Goal: Information Seeking & Learning: Find specific page/section

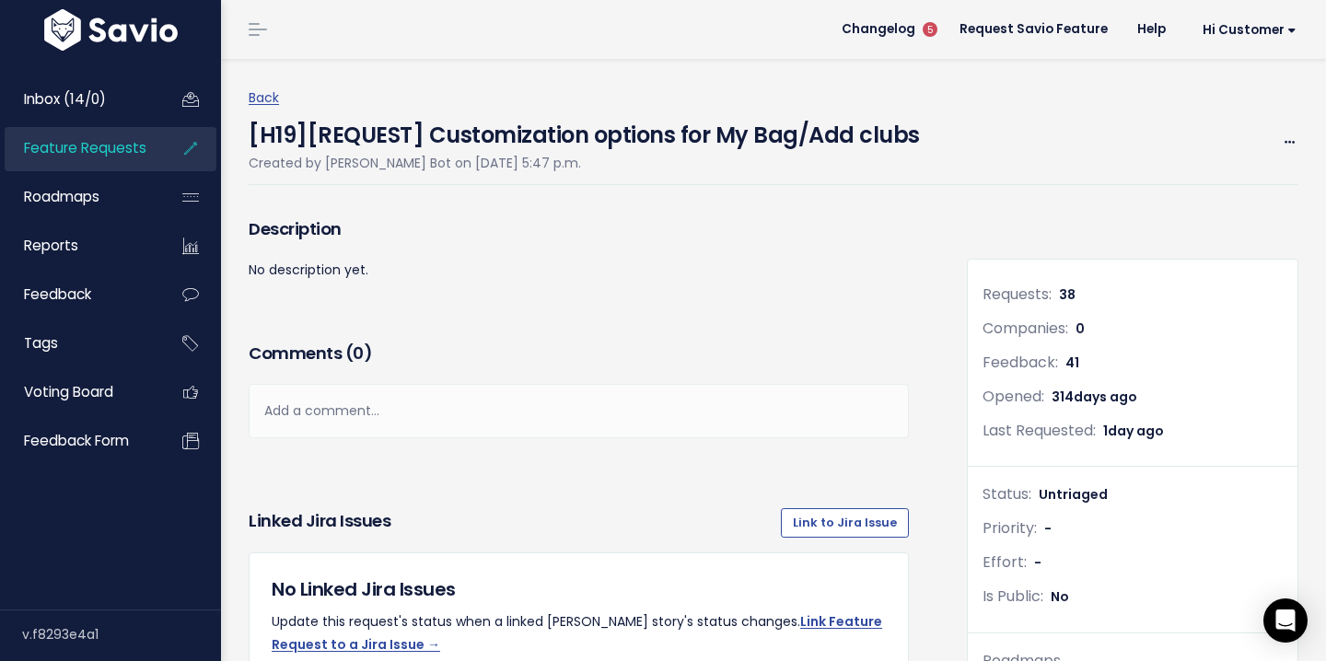
scroll to position [1247, 0]
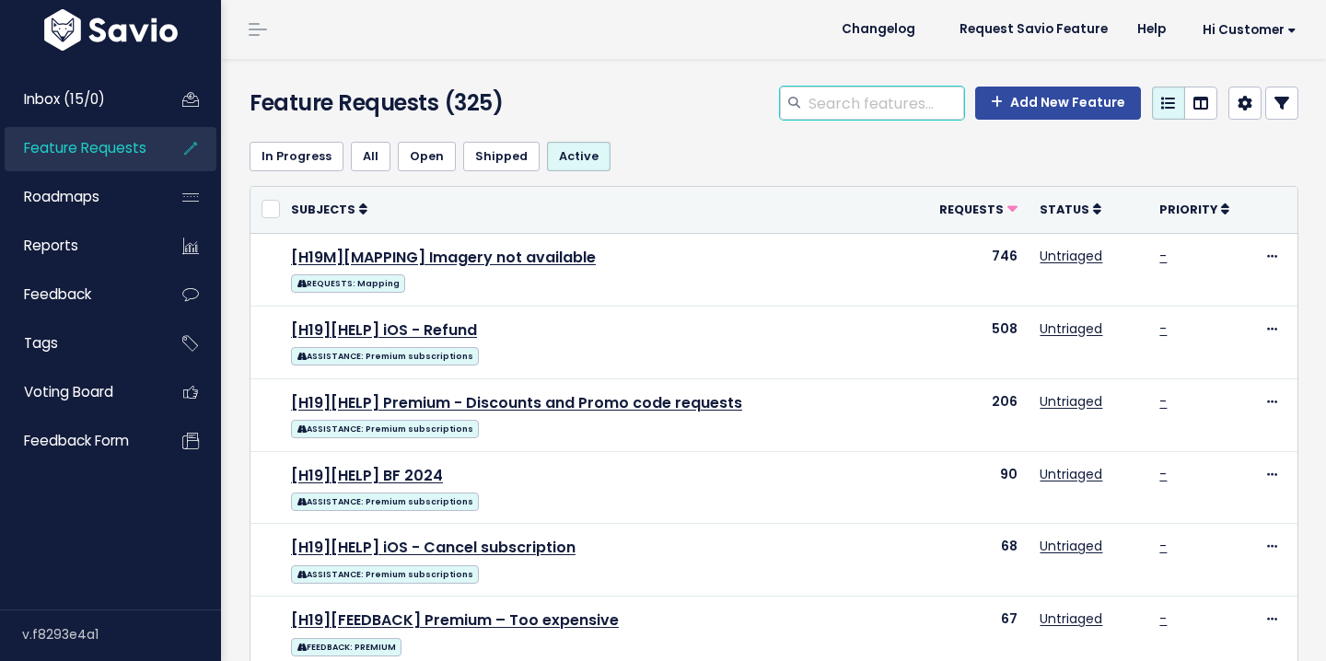
click at [847, 99] on input "search" at bounding box center [885, 103] width 157 height 33
type input "watch"
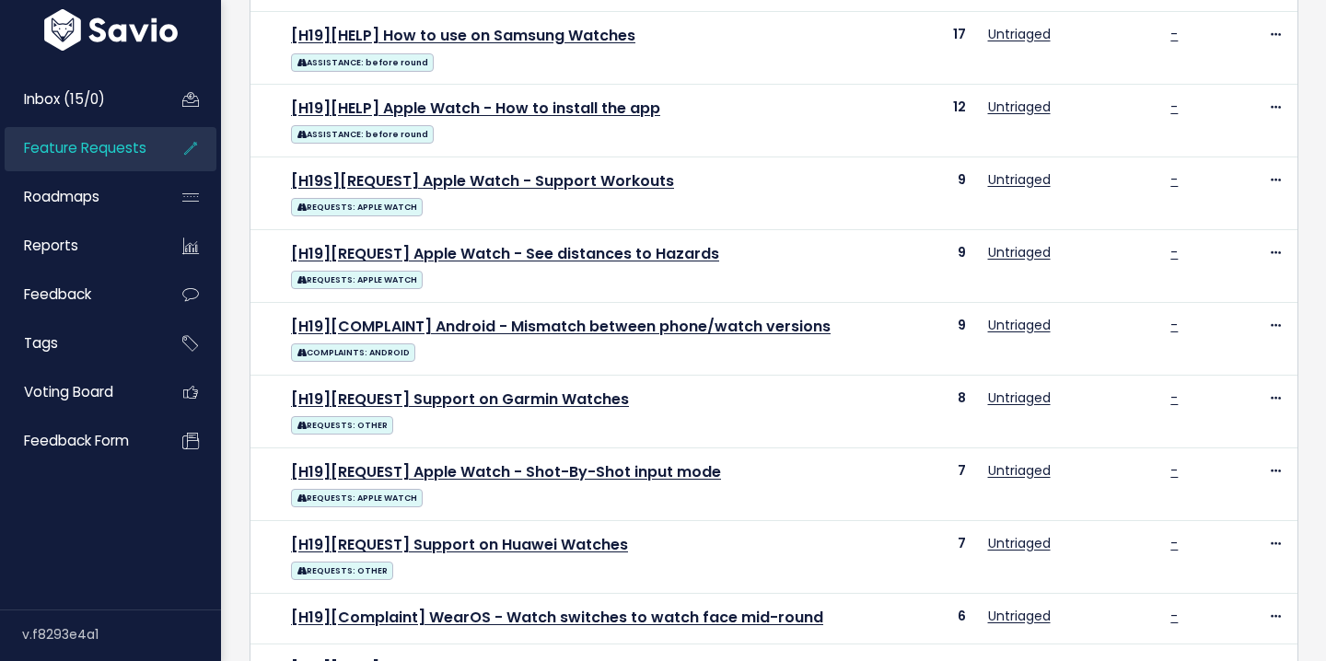
scroll to position [450, 0]
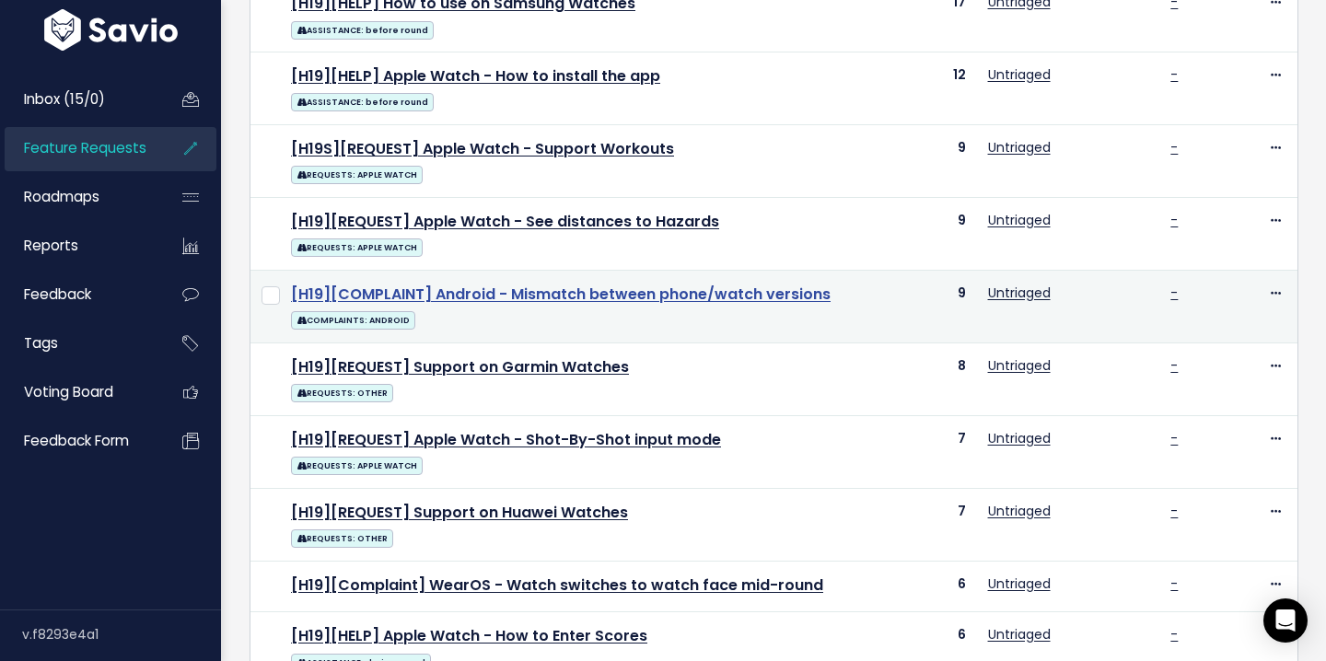
click at [596, 293] on link "[H19][COMPLAINT] Android - Mismatch between phone/watch versions" at bounding box center [561, 294] width 540 height 21
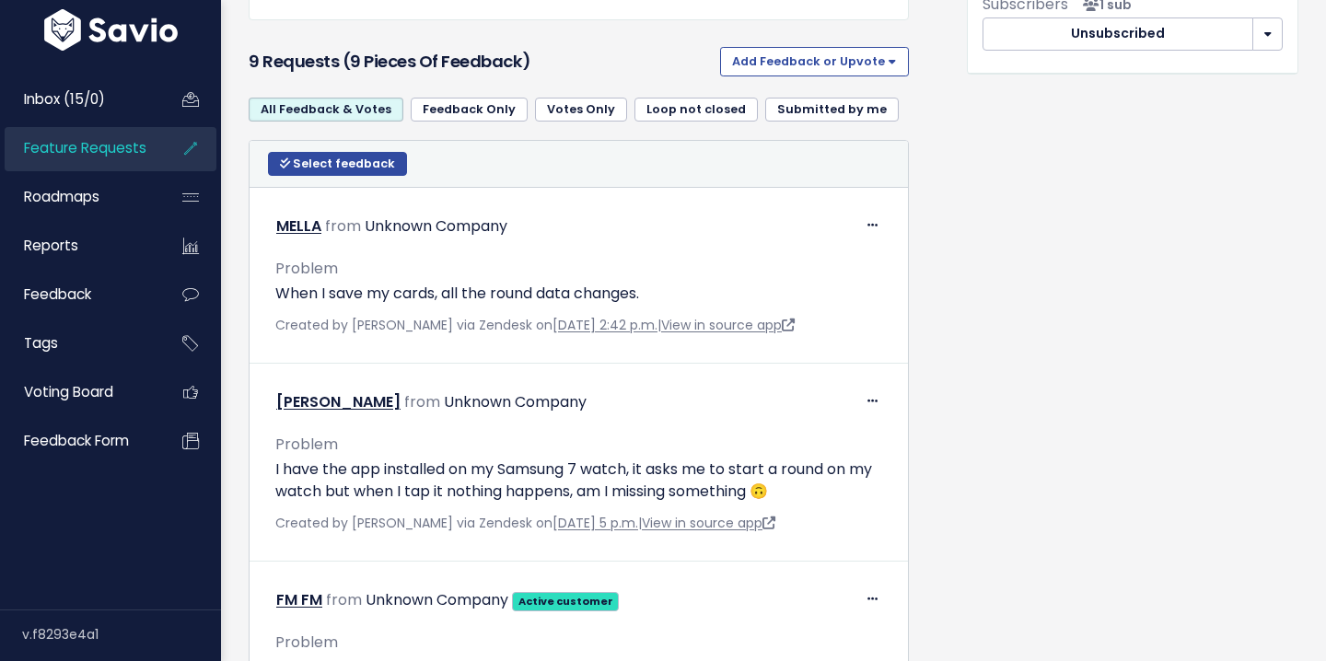
scroll to position [838, 0]
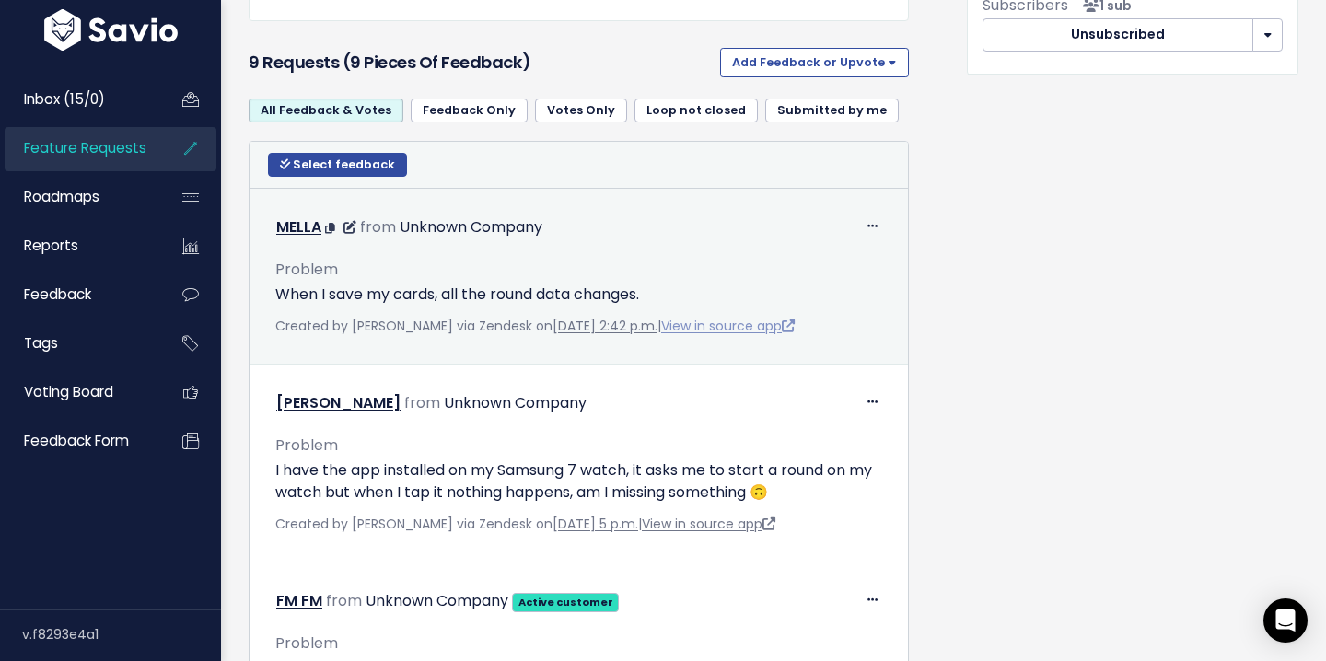
click at [732, 324] on link "View in source app" at bounding box center [728, 326] width 134 height 18
